Goal: Transaction & Acquisition: Subscribe to service/newsletter

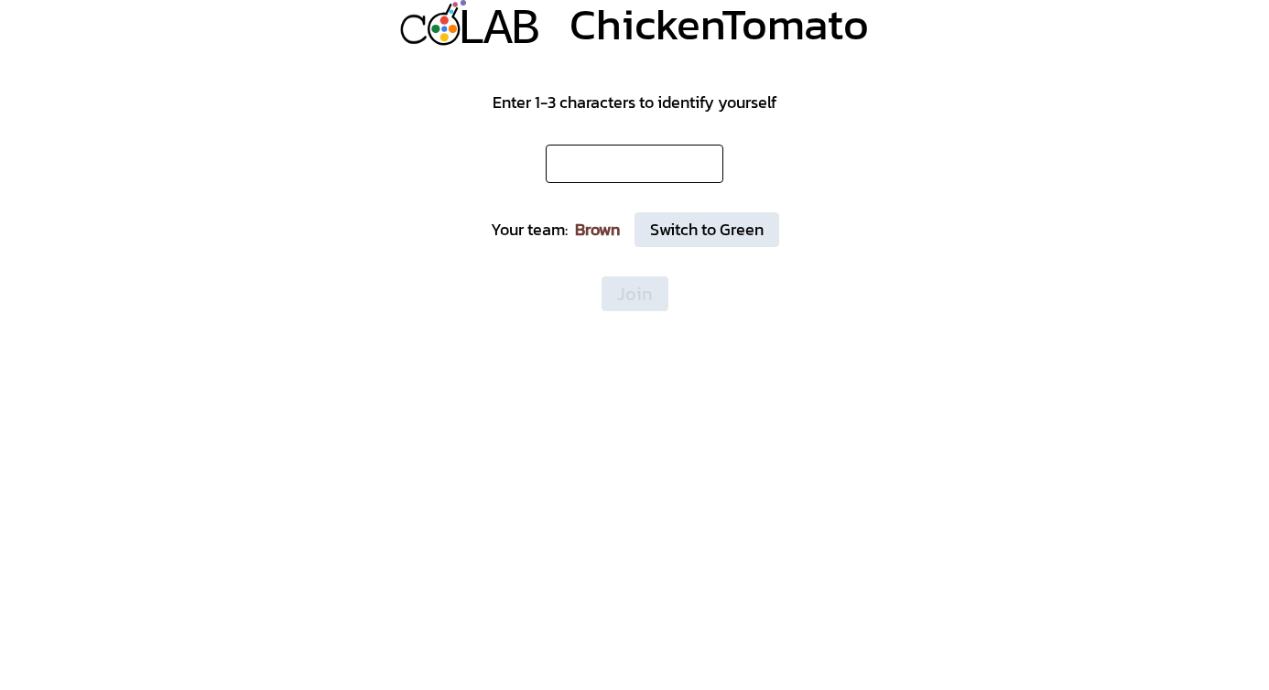
click at [635, 153] on input "text" at bounding box center [635, 164] width 178 height 38
type input "*"
click at [646, 301] on button "Join" at bounding box center [635, 294] width 67 height 35
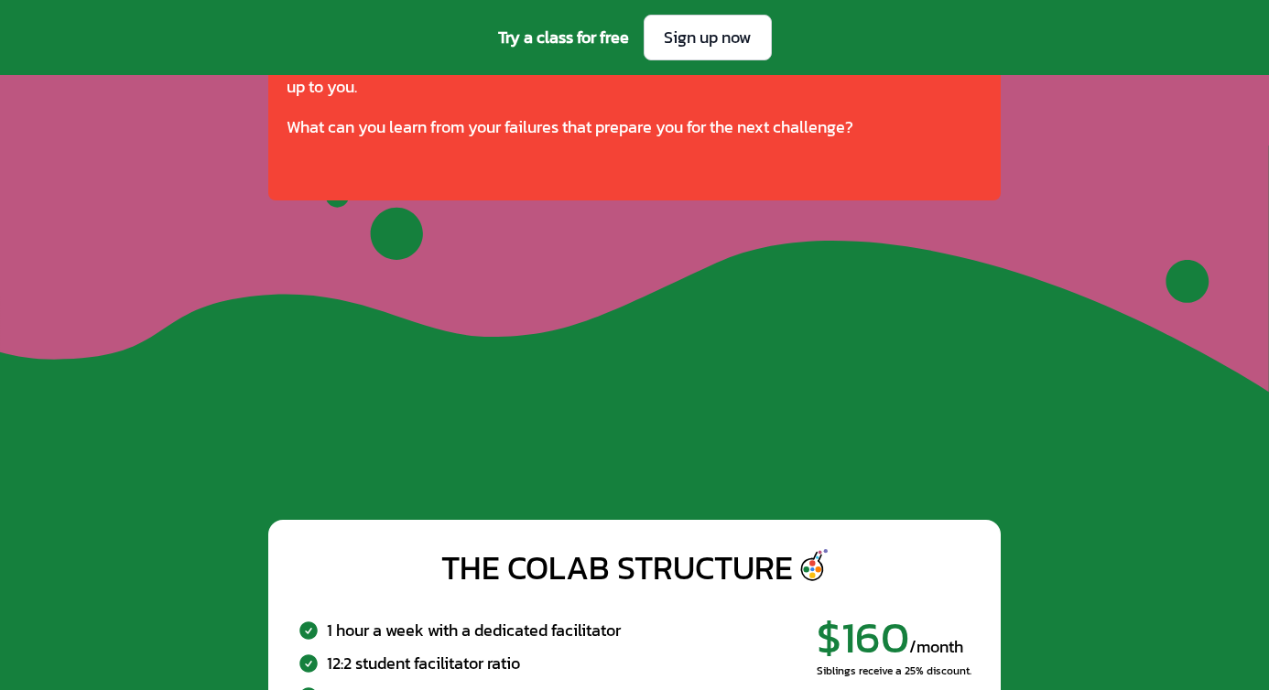
scroll to position [6549, 0]
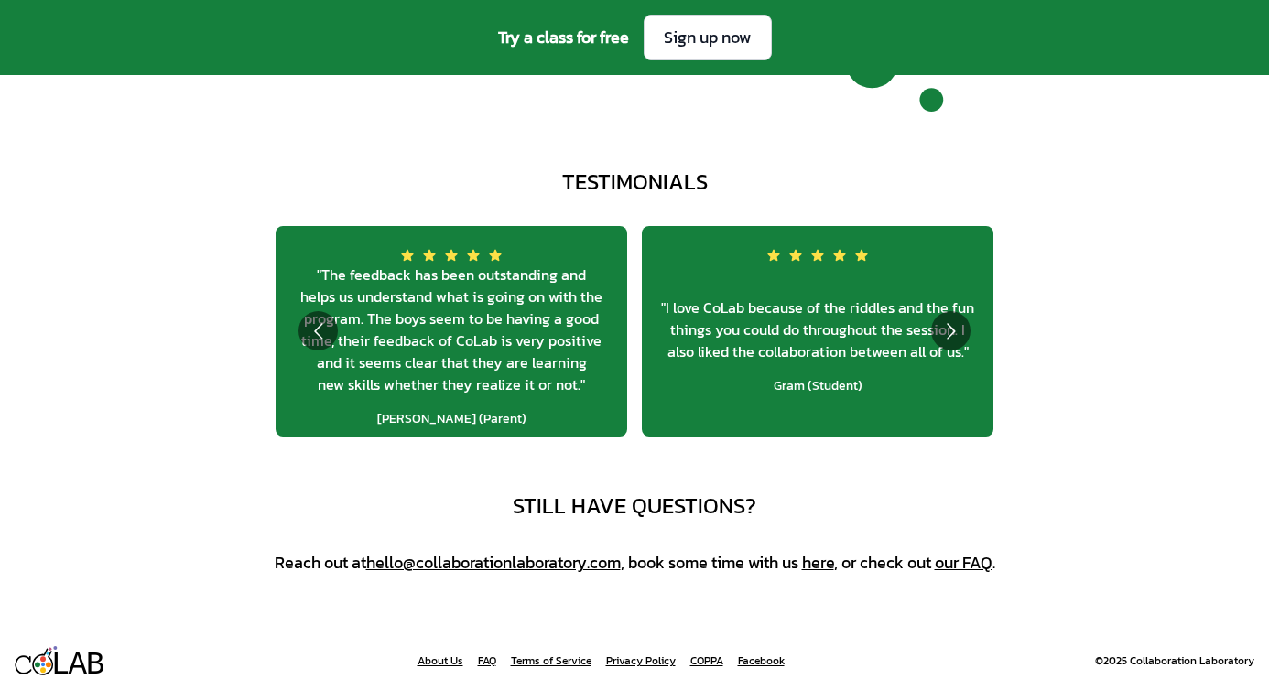
click at [445, 664] on link "About Us" at bounding box center [441, 661] width 46 height 15
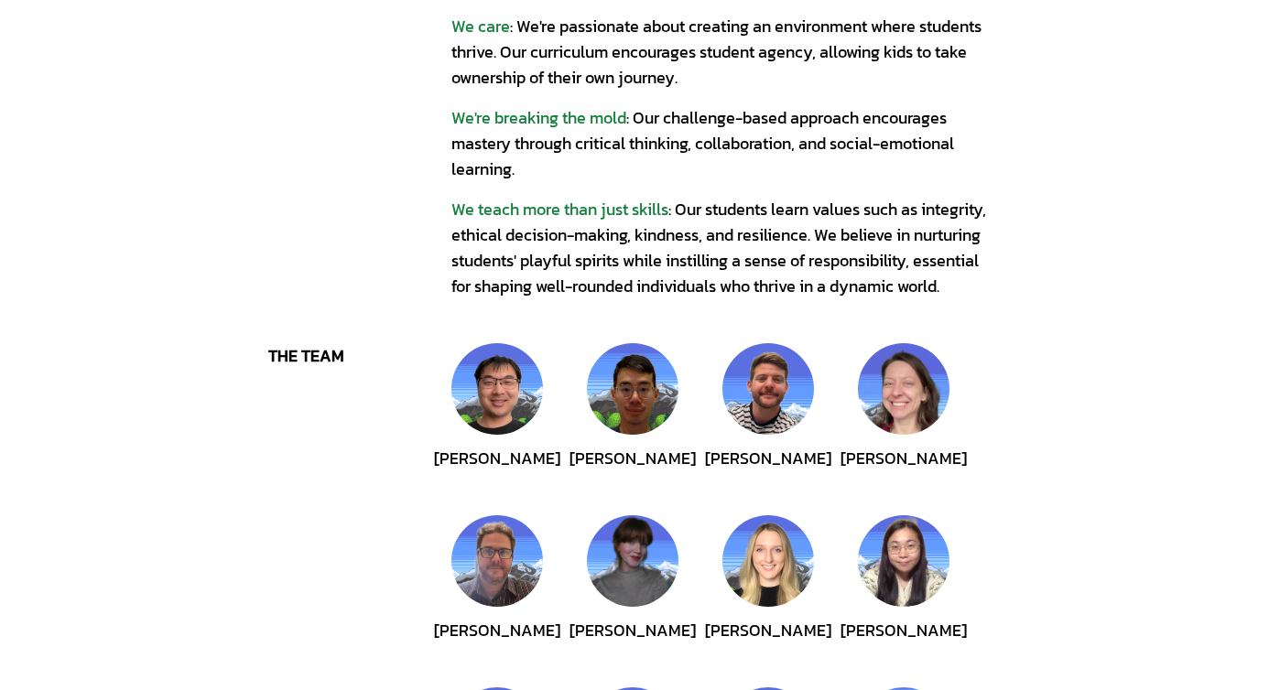
scroll to position [343, 0]
